Goal: Find specific page/section: Find specific page/section

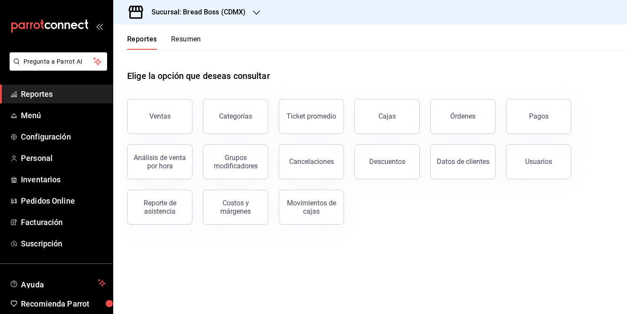
click at [235, 16] on h3 "Sucursal: Bread Boss (CDMX)" at bounding box center [196, 12] width 102 height 10
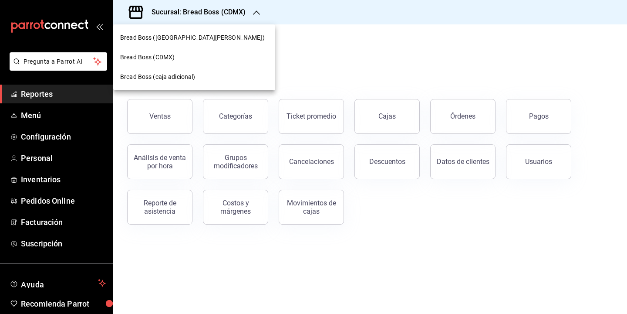
click at [190, 52] on div "Bread Boss (CDMX)" at bounding box center [194, 57] width 162 height 20
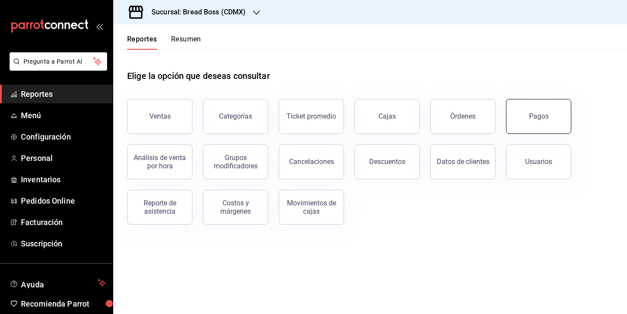
click at [526, 117] on button "Pagos" at bounding box center [538, 116] width 65 height 35
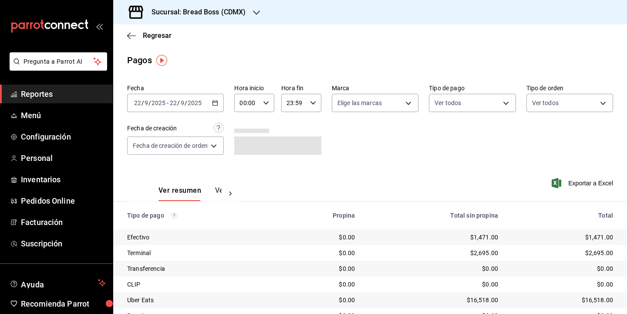
click at [209, 107] on div "[DATE] [DATE] - [DATE] [DATE]" at bounding box center [175, 103] width 97 height 18
click at [233, 16] on h3 "Sucursal: Bread Boss (CDMX)" at bounding box center [196, 12] width 102 height 10
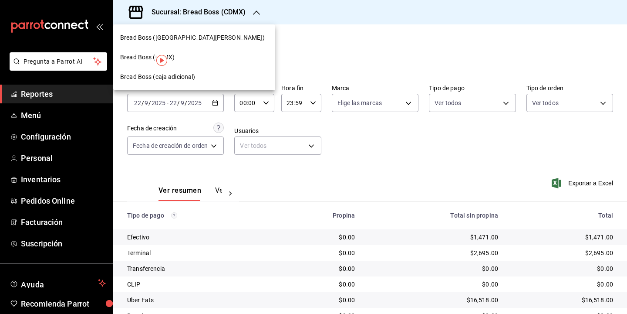
click at [200, 44] on div "Bread Boss ([GEOGRAPHIC_DATA][PERSON_NAME])" at bounding box center [194, 38] width 162 height 20
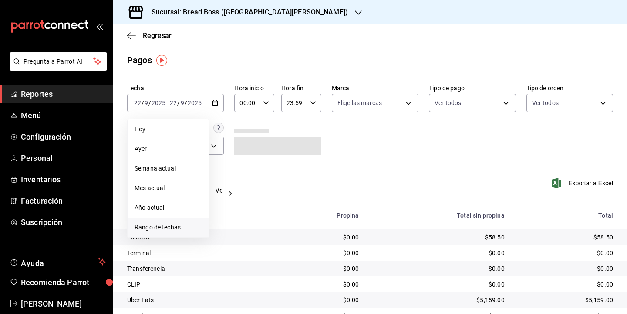
click at [155, 227] on span "Rango de fechas" at bounding box center [169, 227] width 68 height 9
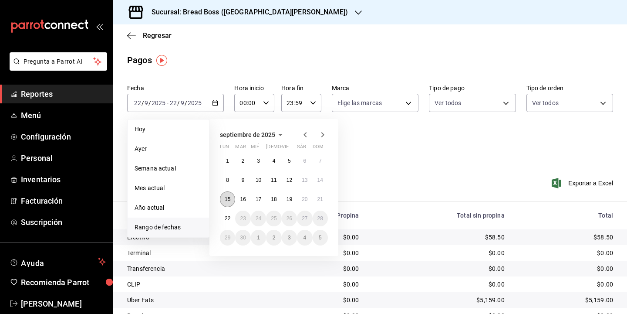
click at [232, 197] on button "15" at bounding box center [227, 199] width 15 height 16
click at [326, 194] on button "21" at bounding box center [320, 199] width 15 height 16
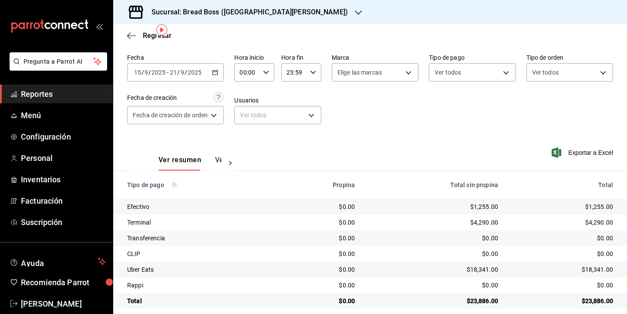
scroll to position [39, 0]
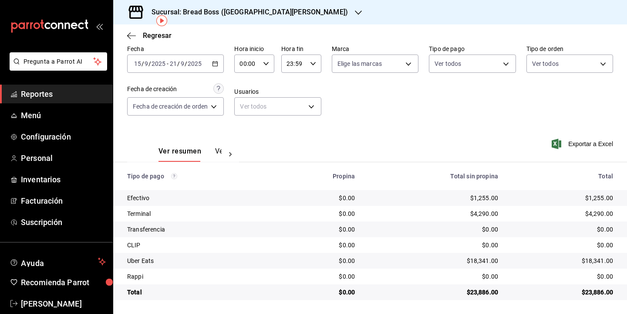
click at [218, 64] on icon "button" at bounding box center [215, 64] width 6 height 6
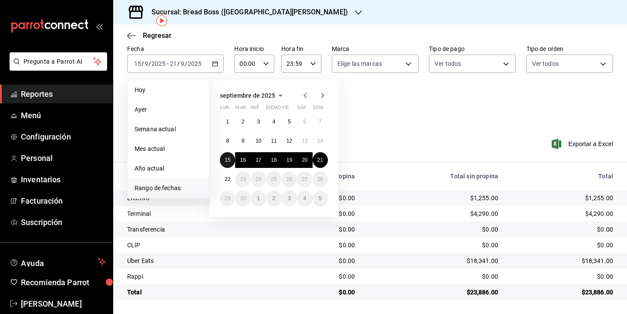
click at [230, 161] on button "15" at bounding box center [227, 160] width 15 height 16
click at [231, 178] on button "22" at bounding box center [227, 179] width 15 height 16
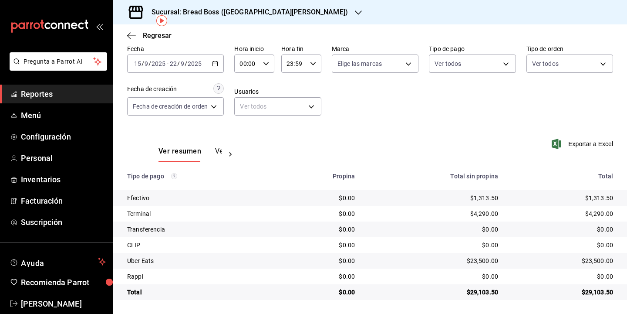
click at [217, 149] on button "Ver pagos" at bounding box center [231, 154] width 33 height 15
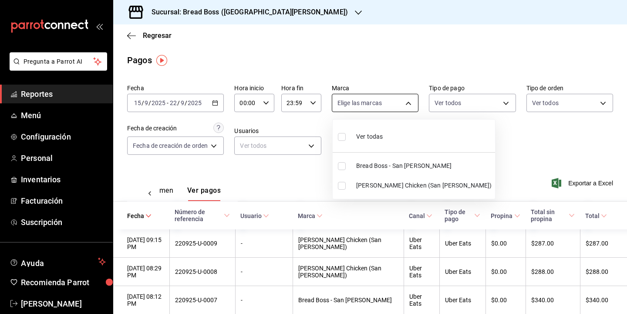
click at [383, 97] on body "Pregunta a Parrot AI Reportes Menú Configuración Personal Inventarios Facturaci…" at bounding box center [313, 157] width 627 height 314
click at [500, 128] on div at bounding box center [313, 157] width 627 height 314
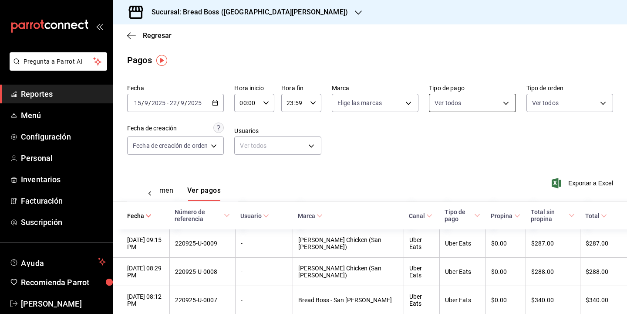
click at [499, 100] on body "Pregunta a Parrot AI Reportes Menú Configuración Personal Inventarios Facturaci…" at bounding box center [313, 157] width 627 height 314
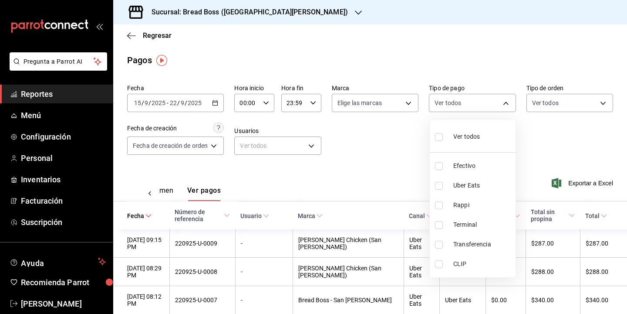
click at [467, 228] on span "Terminal" at bounding box center [483, 224] width 59 height 9
type input "bcba057c-f6ff-4098-a893-c6e5b285d6c5"
checkbox input "true"
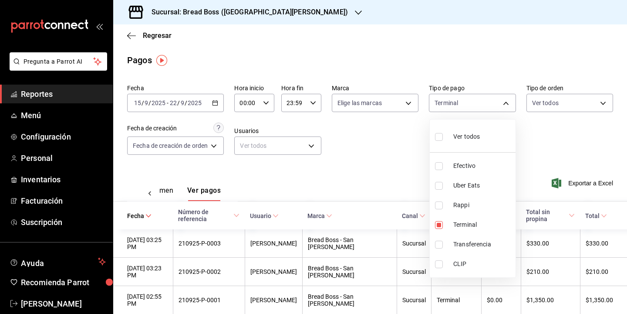
click at [405, 159] on div at bounding box center [313, 157] width 627 height 314
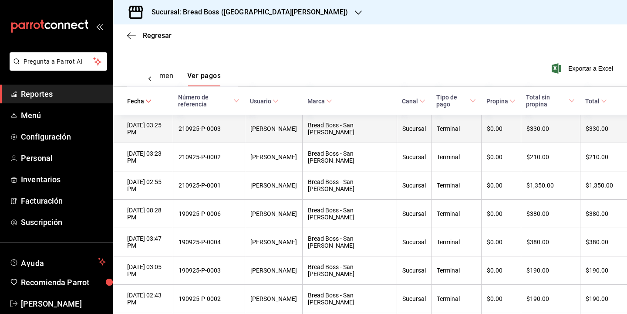
scroll to position [112, 0]
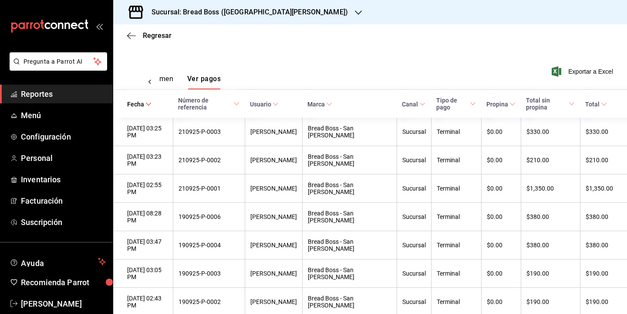
click at [51, 92] on span "Reportes" at bounding box center [63, 94] width 85 height 12
